Goal: Task Accomplishment & Management: Complete application form

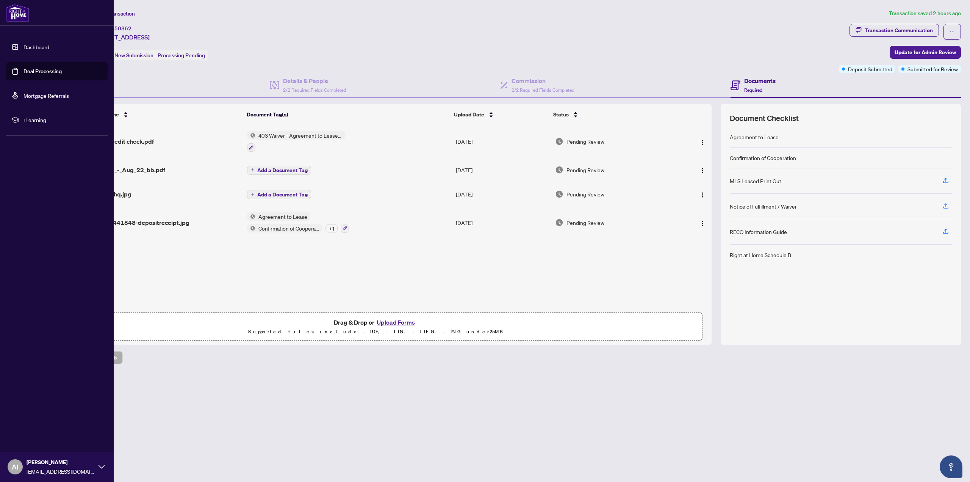
click at [23, 48] on link "Dashboard" at bounding box center [36, 47] width 26 height 7
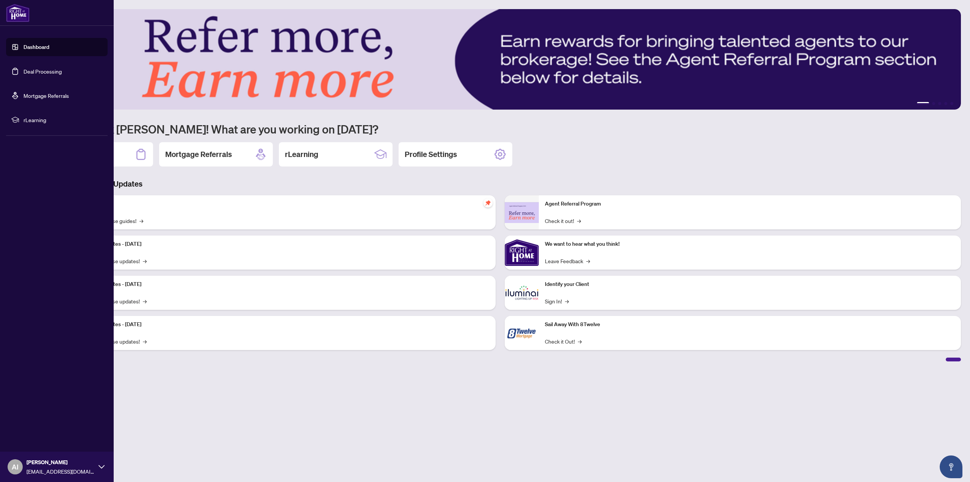
click at [45, 50] on link "Dashboard" at bounding box center [36, 47] width 26 height 7
click at [44, 71] on link "Deal Processing" at bounding box center [42, 71] width 38 height 7
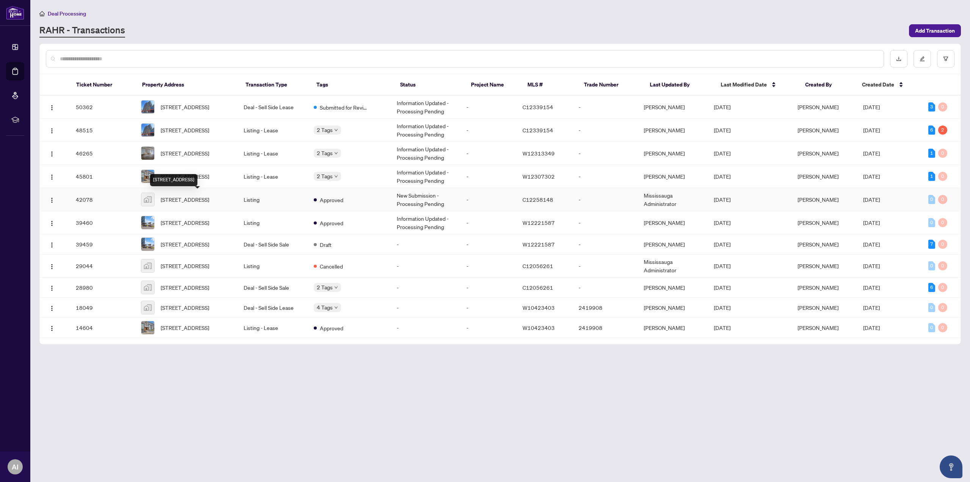
click at [188, 200] on span "[STREET_ADDRESS]" at bounding box center [185, 199] width 49 height 8
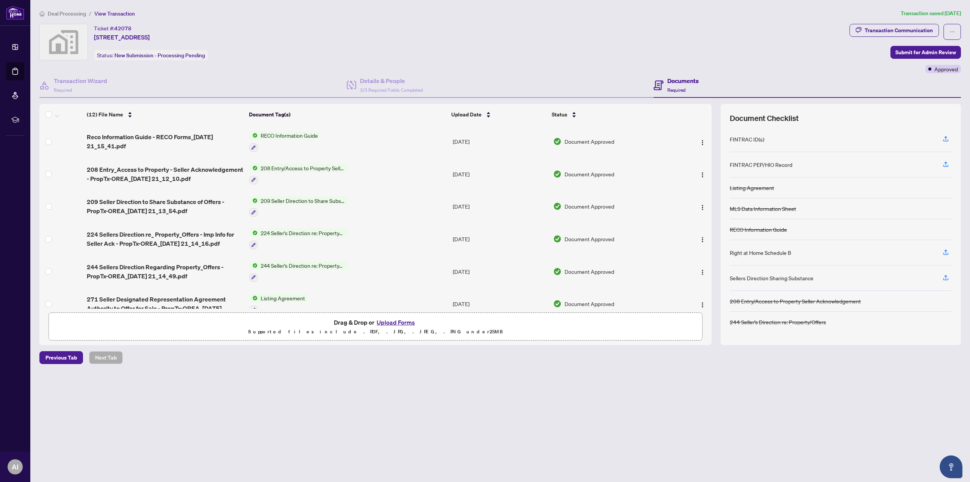
click at [399, 324] on button "Upload Forms" at bounding box center [395, 322] width 43 height 10
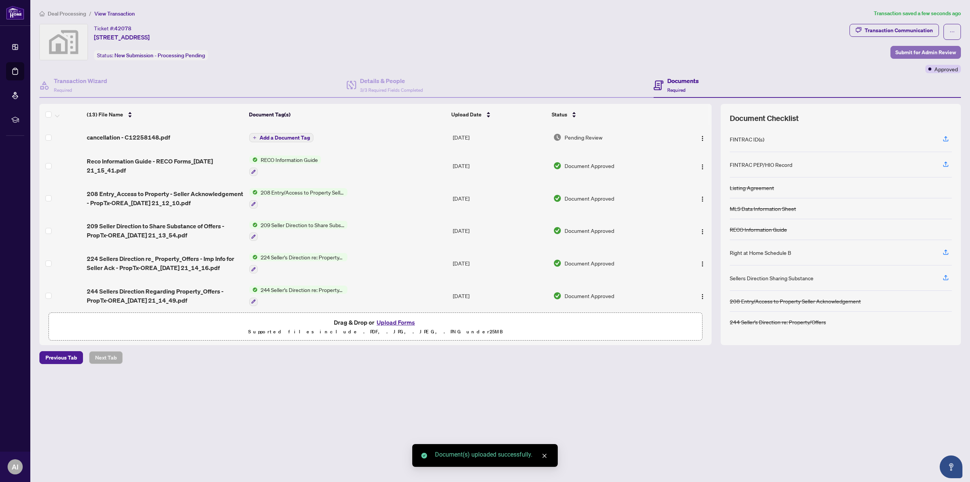
click at [941, 54] on span "Submit for Admin Review" at bounding box center [925, 52] width 61 height 12
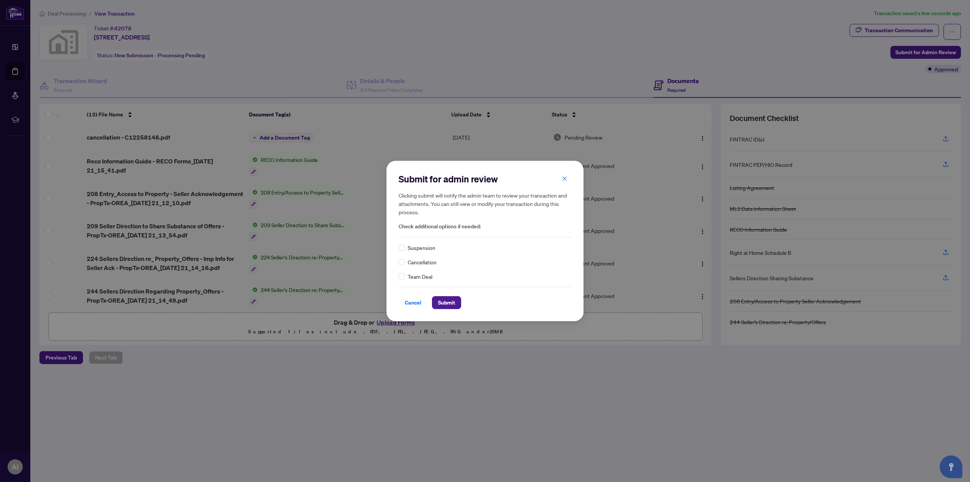
click at [396, 264] on div "Submit for admin review Clicking submit will notify the admin team to review yo…" at bounding box center [485, 241] width 197 height 160
drag, startPoint x: 444, startPoint y: 302, endPoint x: 649, endPoint y: 407, distance: 230.7
click at [445, 302] on span "Submit" at bounding box center [446, 302] width 17 height 12
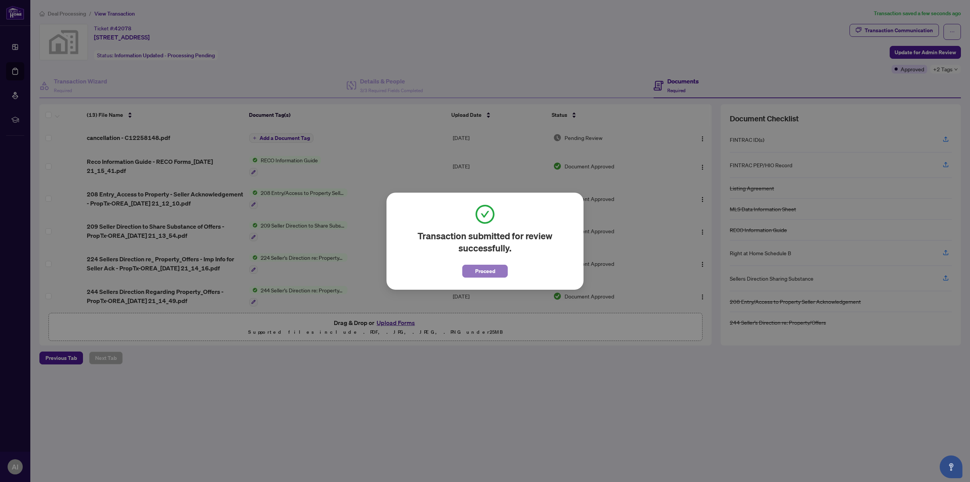
click at [489, 272] on span "Proceed" at bounding box center [485, 271] width 20 height 12
